Goal: Task Accomplishment & Management: Manage account settings

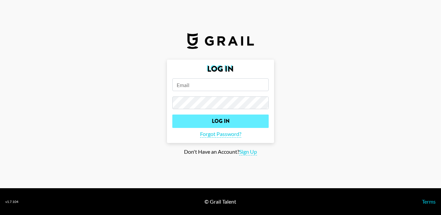
type input "[PERSON_NAME][EMAIL_ADDRESS][DOMAIN_NAME]"
click at [220, 121] on input "Log In" at bounding box center [220, 121] width 96 height 13
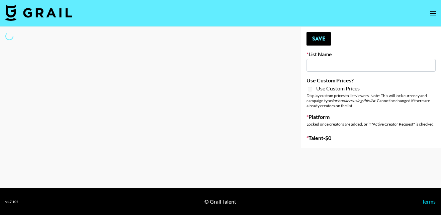
select select "Song"
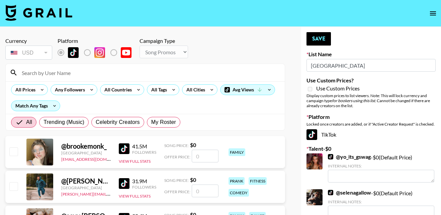
type input "[GEOGRAPHIC_DATA]"
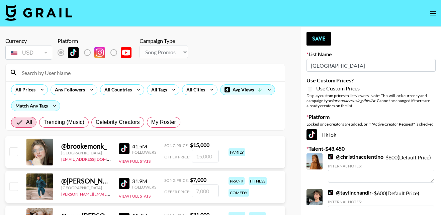
click at [140, 82] on div "All Prices Any Followers All Countries All Tags All Cities Avg Views Match Any …" at bounding box center [145, 97] width 279 height 32
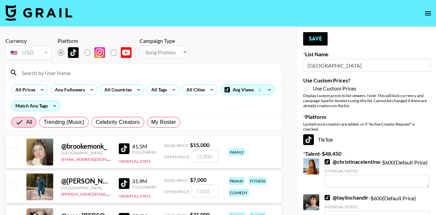
click at [60, 73] on input at bounding box center [148, 72] width 260 height 11
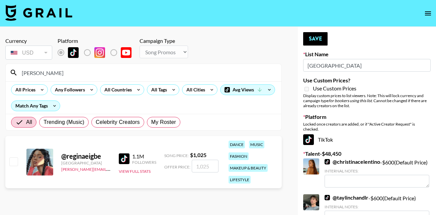
scroll to position [48, 0]
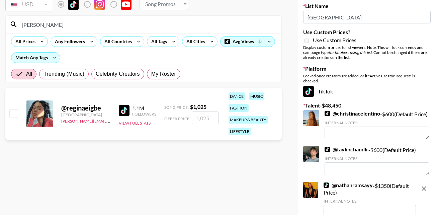
type input "[PERSON_NAME]"
click at [16, 116] on input "checkbox" at bounding box center [13, 113] width 8 height 8
checkbox input "true"
type input "1025"
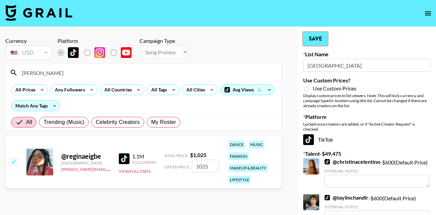
click at [312, 40] on button "Save" at bounding box center [315, 38] width 24 height 13
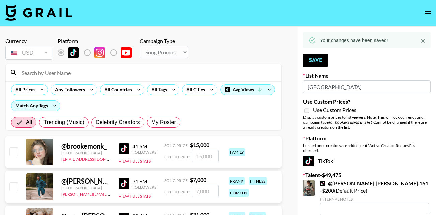
click at [39, 74] on input at bounding box center [148, 72] width 260 height 11
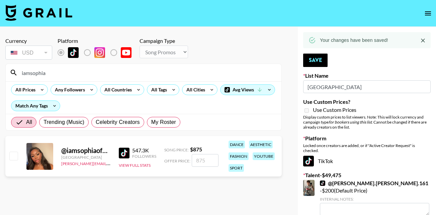
type input "iamsophia"
click at [15, 157] on input "checkbox" at bounding box center [13, 156] width 8 height 8
checkbox input "true"
type input "875"
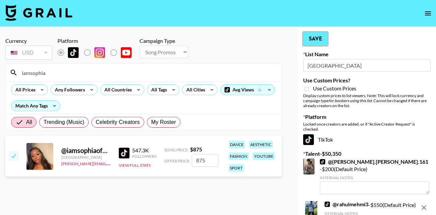
click at [312, 37] on button "Save" at bounding box center [315, 38] width 24 height 13
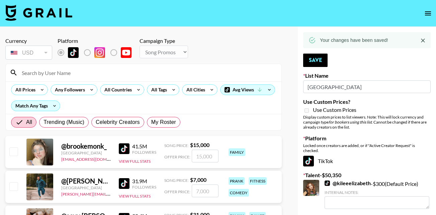
click at [102, 73] on input at bounding box center [148, 72] width 260 height 11
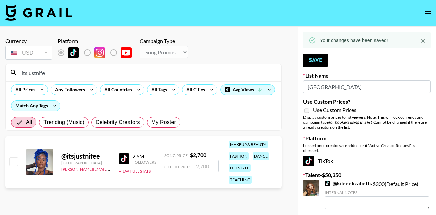
scroll to position [113, 0]
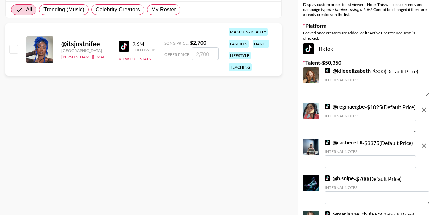
type input "itsjustnife"
click at [14, 49] on input "checkbox" at bounding box center [13, 49] width 8 height 8
checkbox input "true"
type input "2700"
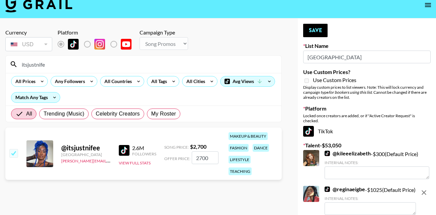
scroll to position [0, 0]
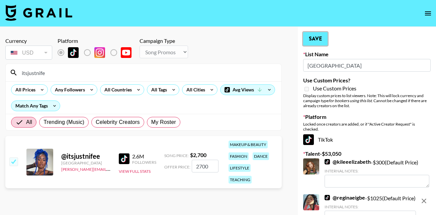
click at [320, 34] on button "Save" at bounding box center [315, 38] width 24 height 13
